Goal: Task Accomplishment & Management: Use online tool/utility

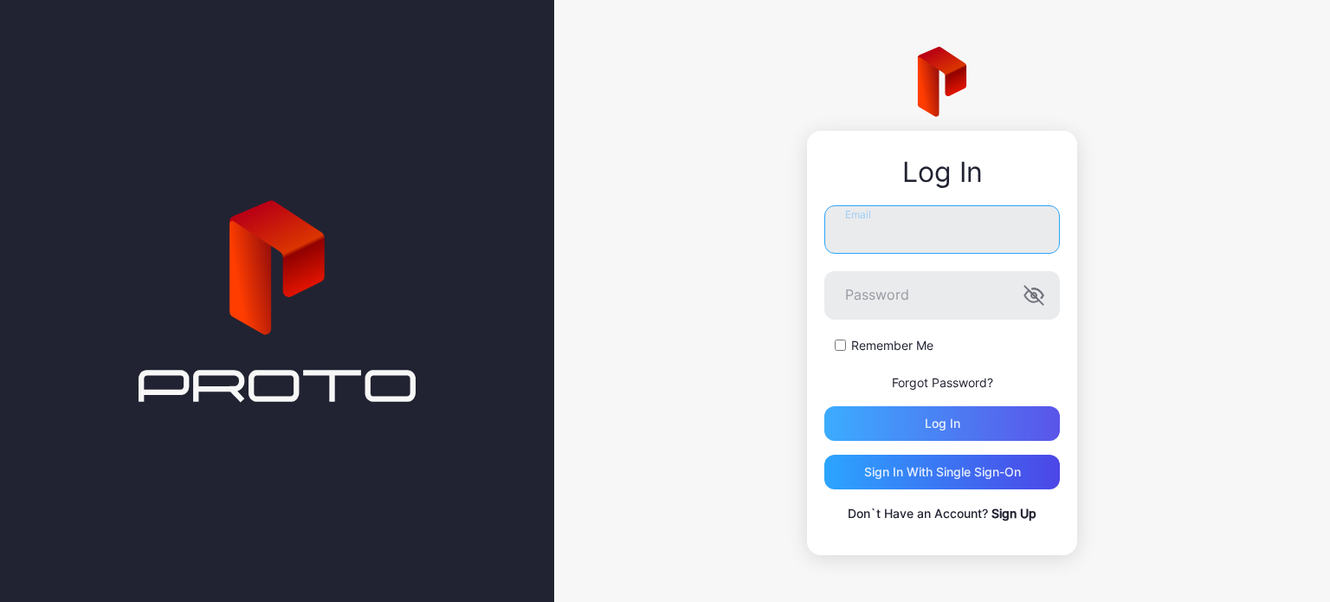
type input "**********"
click at [926, 420] on div "Log in" at bounding box center [941, 423] width 35 height 14
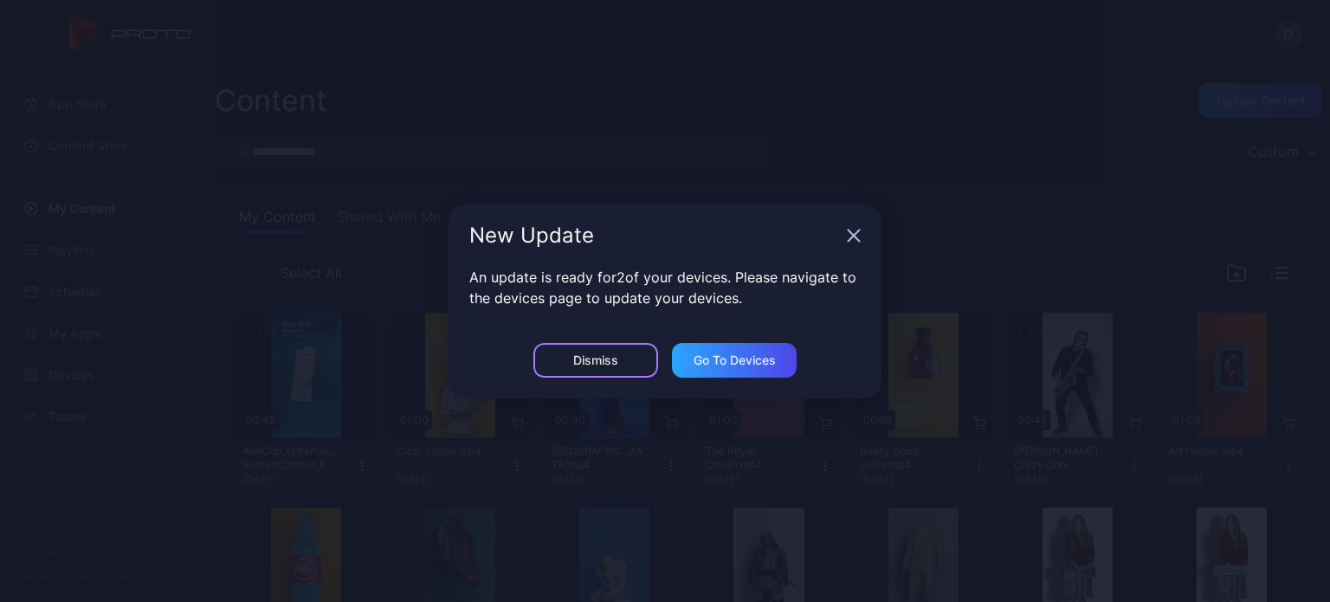
click at [634, 357] on div "Dismiss" at bounding box center [595, 360] width 125 height 35
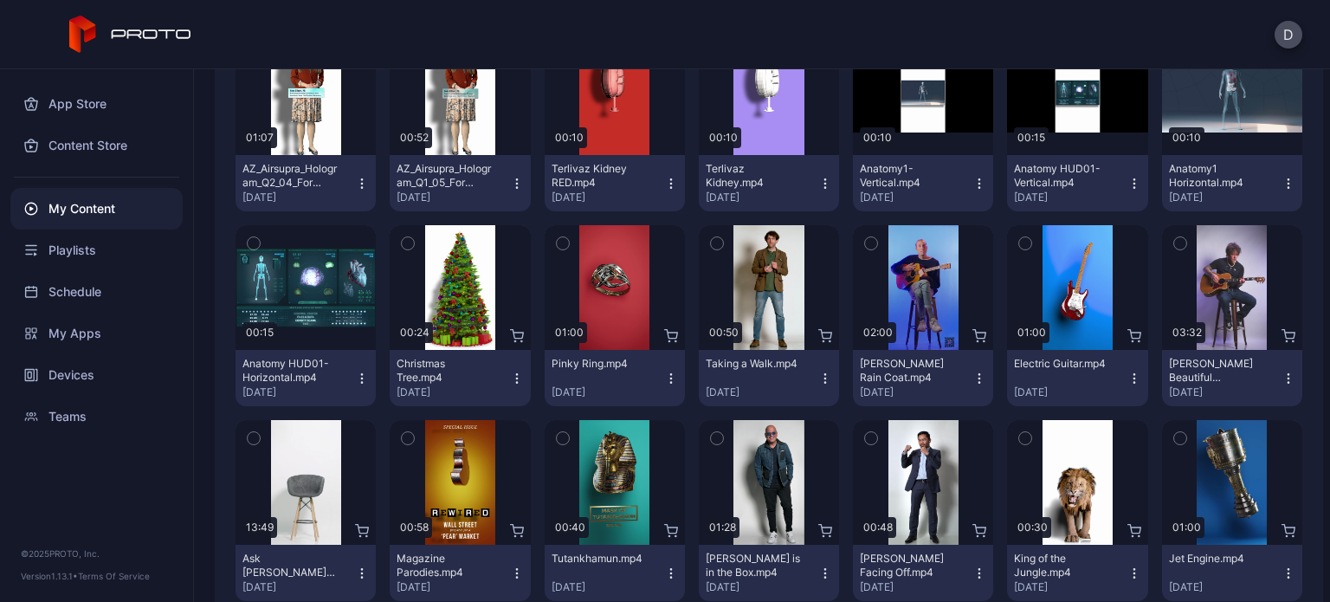
scroll to position [692, 0]
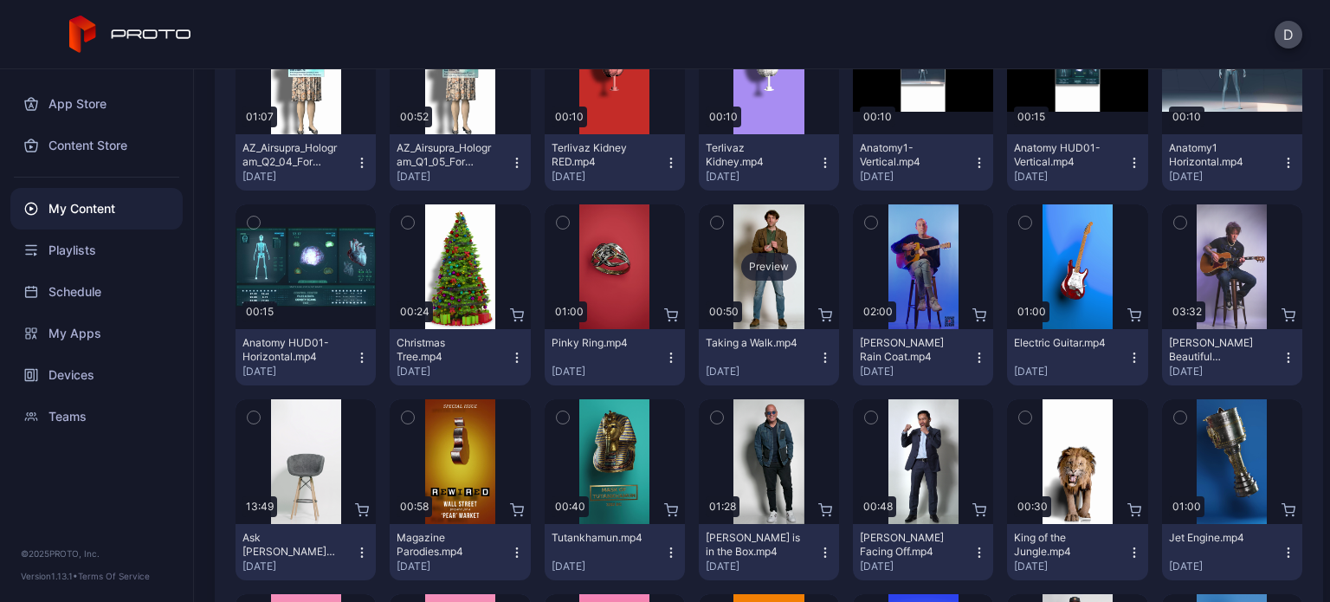
click at [763, 290] on div "Preview" at bounding box center [769, 266] width 140 height 125
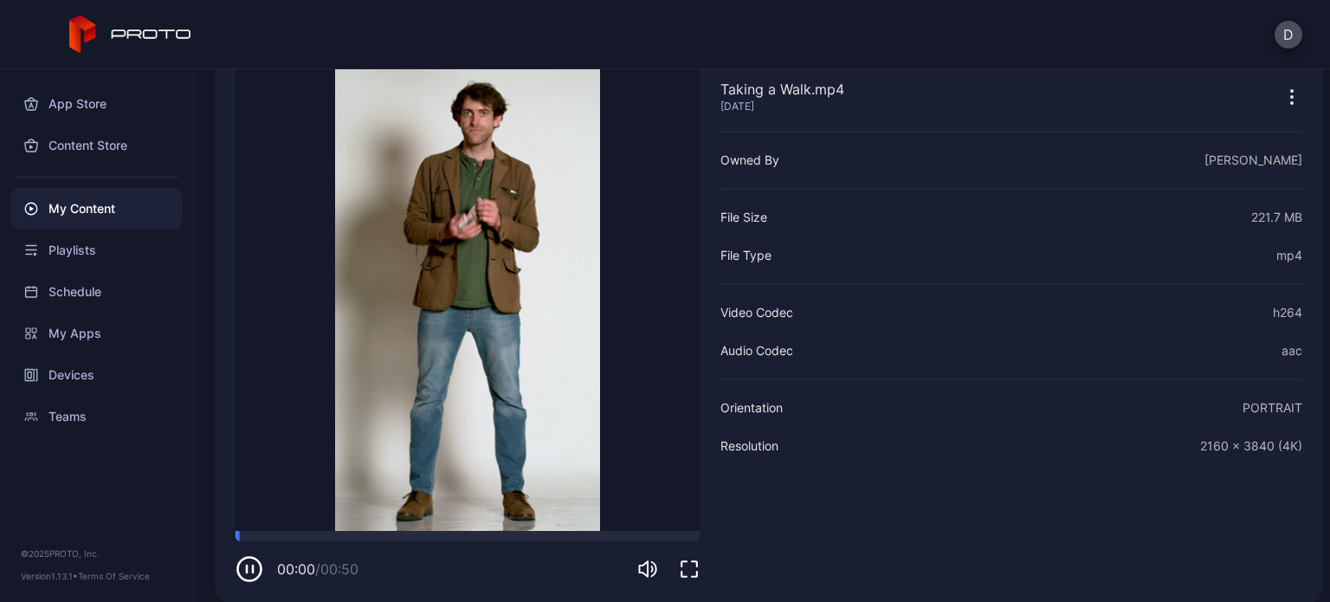
scroll to position [113, 0]
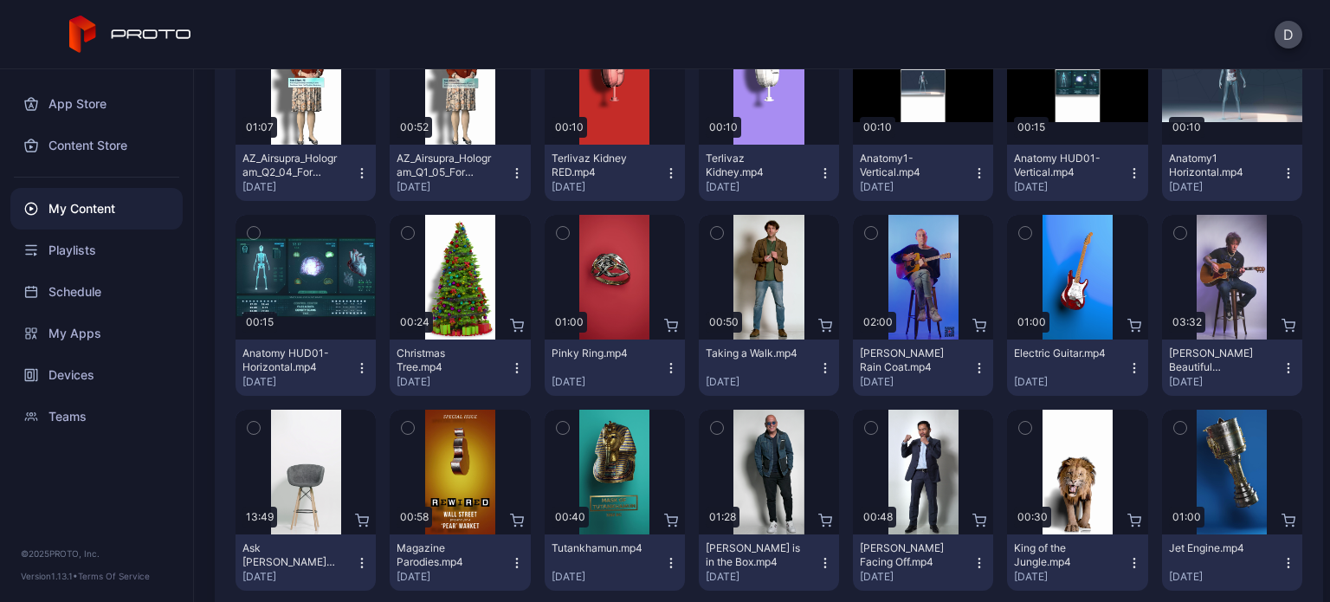
scroll to position [692, 0]
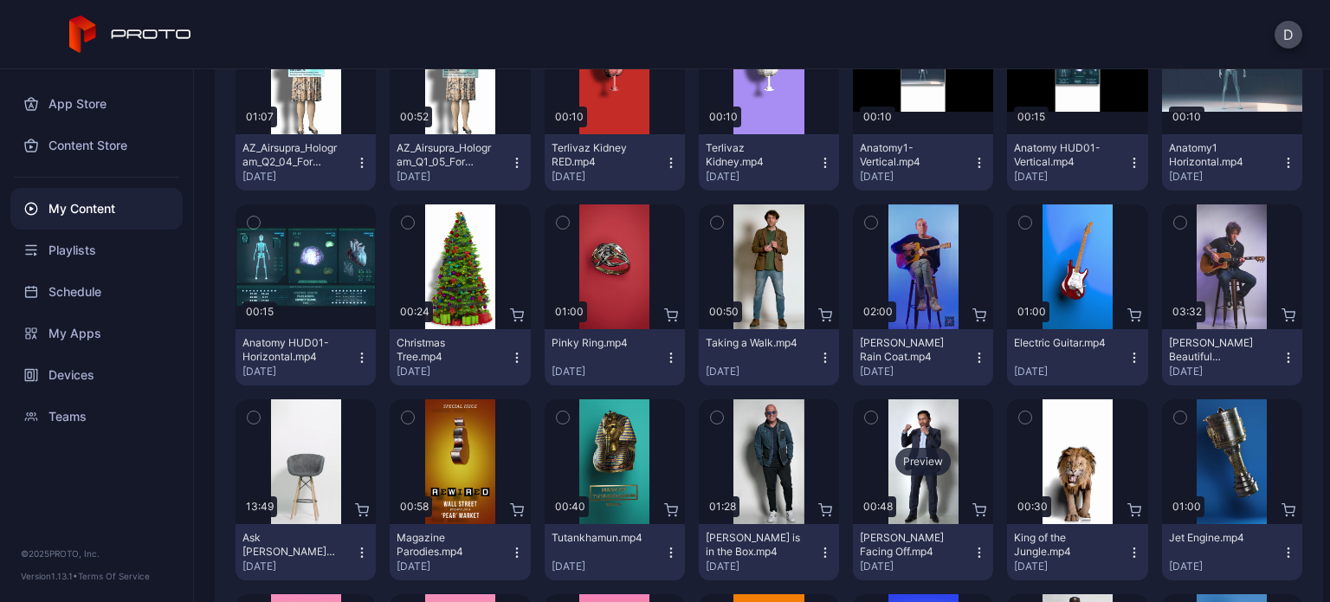
click at [918, 430] on div "Preview" at bounding box center [923, 461] width 140 height 125
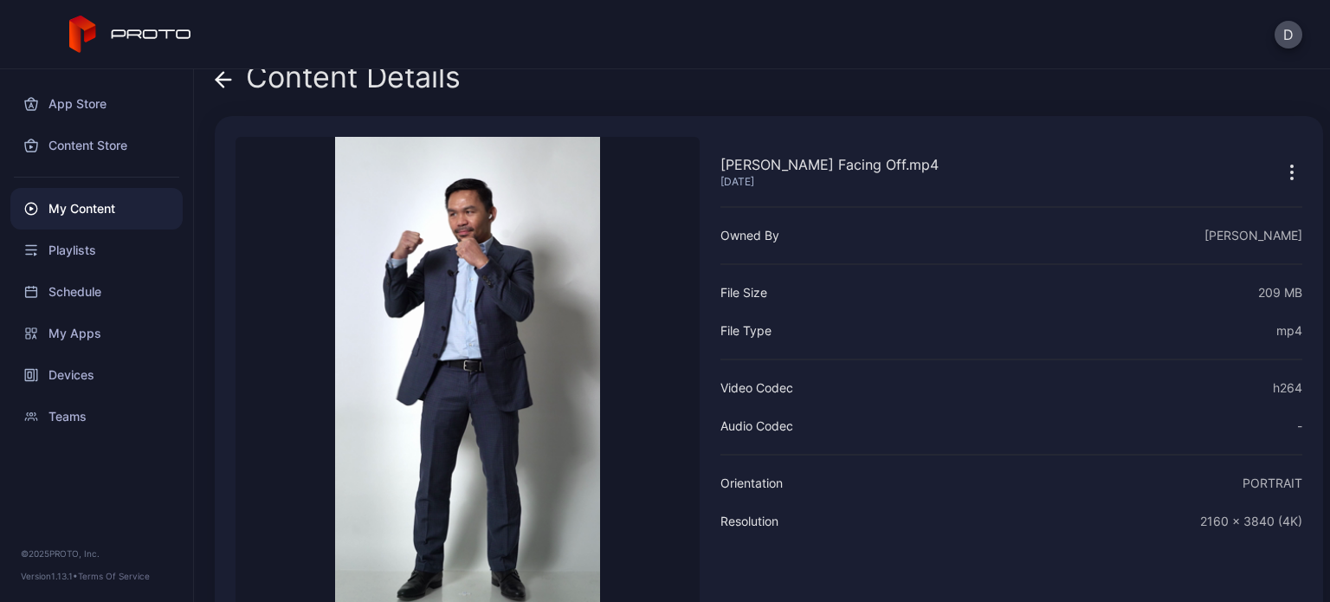
scroll to position [87, 0]
